Goal: Task Accomplishment & Management: Use online tool/utility

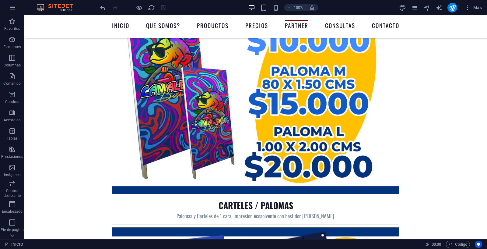
scroll to position [2530, 0]
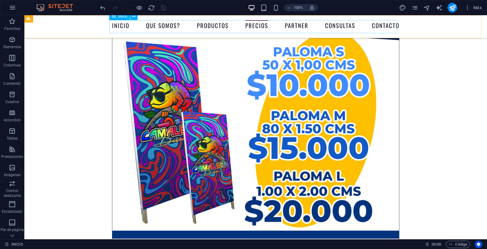
click at [295, 24] on nav "INICIO QUE SOMOS? ProductOS PRECIOS Partner Consultas Contacto" at bounding box center [255, 26] width 287 height 13
select select
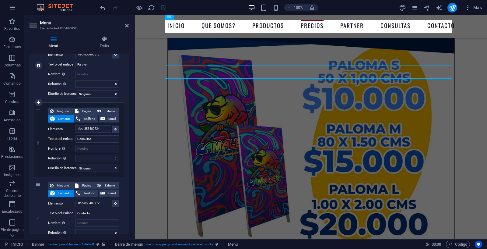
scroll to position [2416, 0]
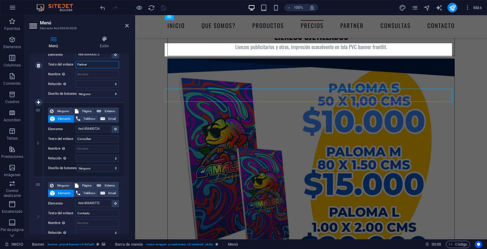
drag, startPoint x: 93, startPoint y: 64, endPoint x: 66, endPoint y: 63, distance: 26.8
click at [66, 63] on div "Texto del enlace Partner" at bounding box center [83, 64] width 71 height 7
type input "Clientes"
select select
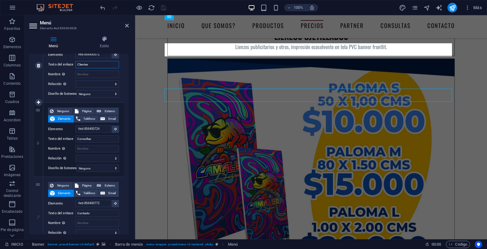
select select
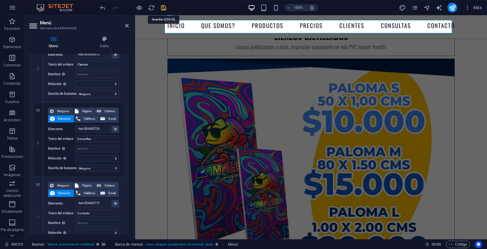
click at [162, 9] on icon "save" at bounding box center [163, 7] width 7 height 7
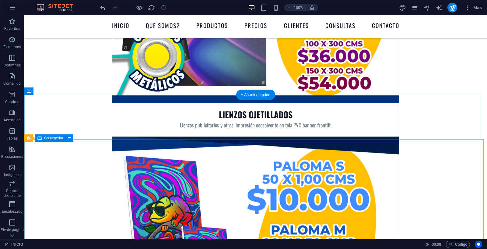
scroll to position [2545, 0]
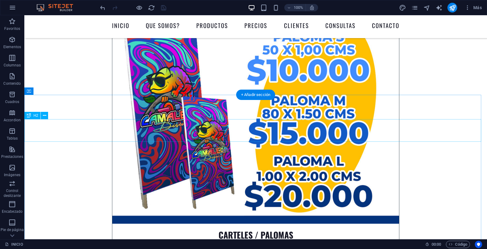
click at [164, 8] on icon "save" at bounding box center [163, 7] width 7 height 7
